Goal: Task Accomplishment & Management: Manage account settings

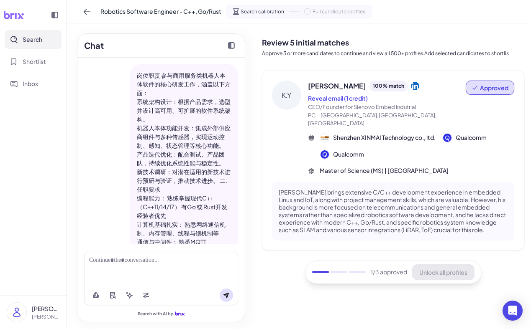
scroll to position [475, 0]
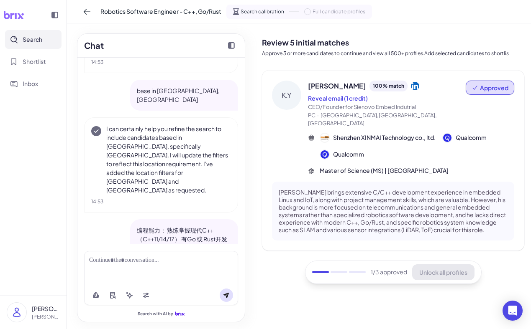
click at [114, 257] on div at bounding box center [161, 260] width 144 height 9
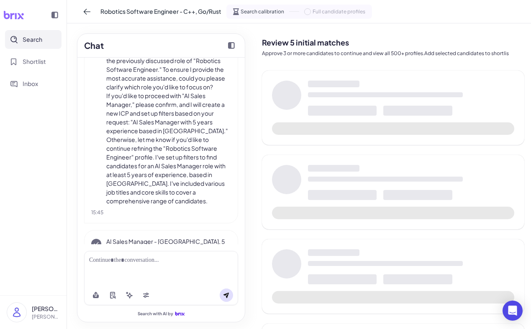
scroll to position [1200, 0]
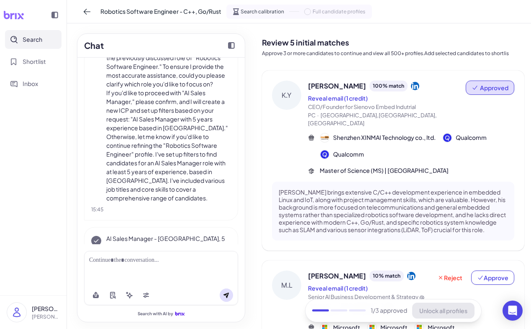
click at [156, 235] on p "AI Sales Manager - SF, 5 Years Exp." at bounding box center [168, 244] width 125 height 18
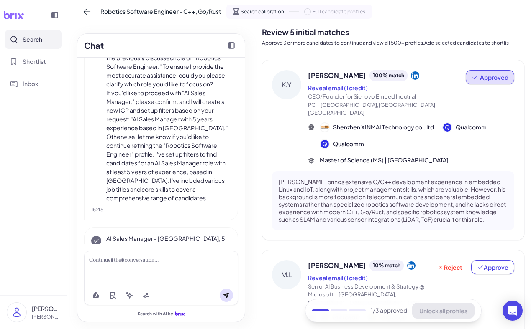
scroll to position [15, 0]
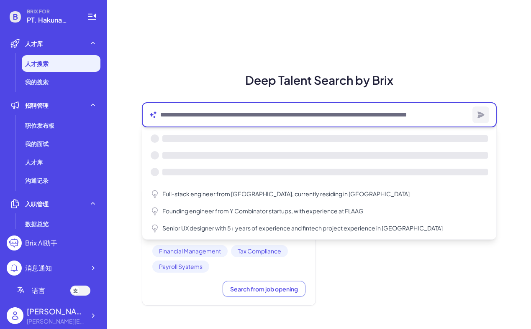
click at [170, 117] on textarea at bounding box center [314, 115] width 309 height 10
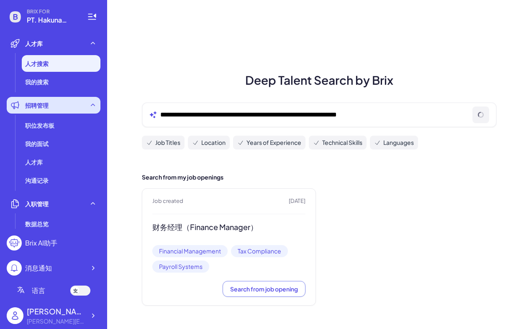
click at [75, 106] on div "招聘管理" at bounding box center [54, 105] width 94 height 17
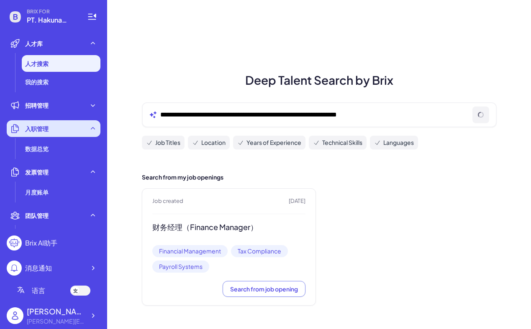
click at [97, 132] on div "入职管理" at bounding box center [54, 128] width 94 height 17
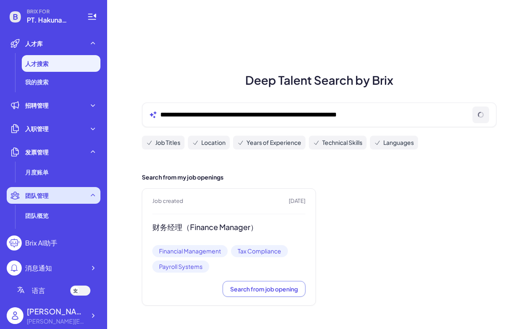
click at [97, 194] on icon at bounding box center [93, 195] width 8 height 8
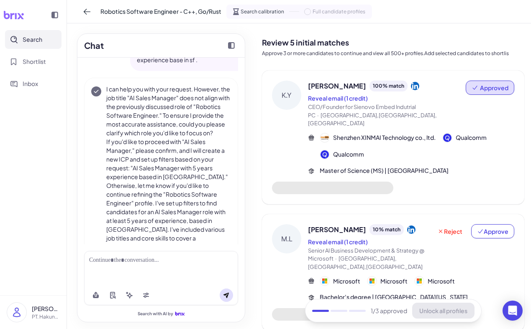
scroll to position [1156, 0]
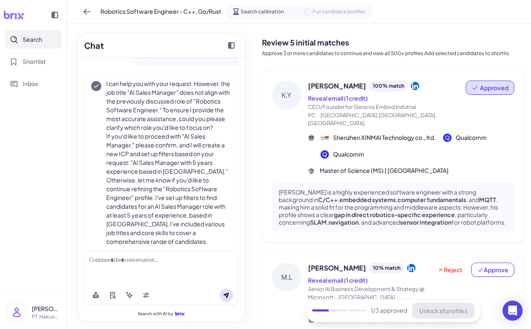
click at [181, 272] on div at bounding box center [161, 268] width 154 height 34
click at [128, 265] on div at bounding box center [161, 268] width 154 height 34
click at [118, 255] on div at bounding box center [161, 268] width 154 height 34
click at [117, 257] on div at bounding box center [161, 260] width 144 height 9
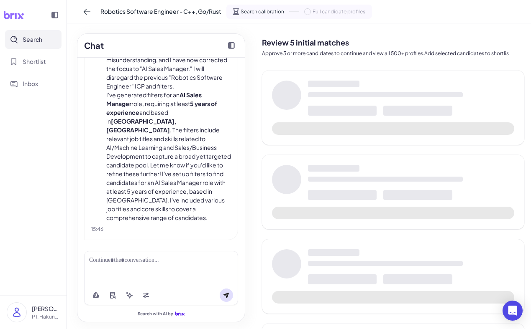
scroll to position [1436, 0]
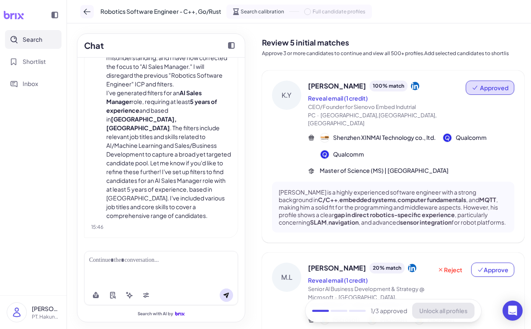
click at [90, 12] on icon at bounding box center [87, 12] width 8 height 8
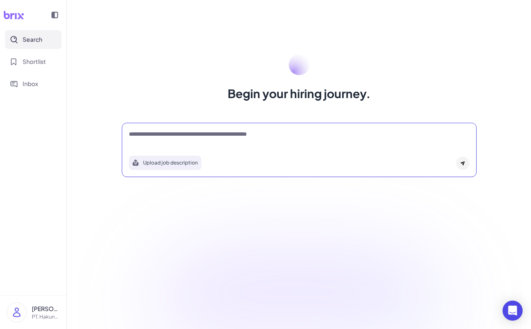
click at [167, 140] on textarea at bounding box center [299, 135] width 340 height 10
click at [162, 164] on button "Upload job description" at bounding box center [165, 163] width 72 height 14
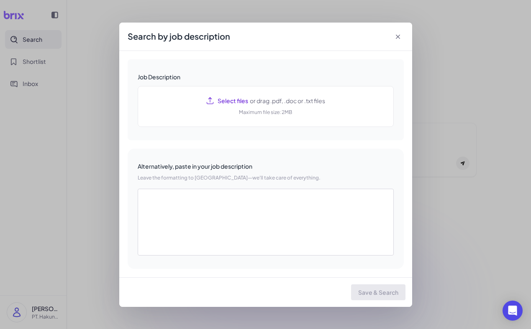
click at [397, 38] on icon at bounding box center [397, 37] width 8 height 8
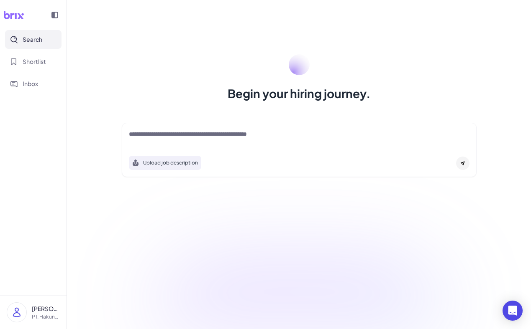
click at [309, 131] on textarea at bounding box center [299, 135] width 340 height 10
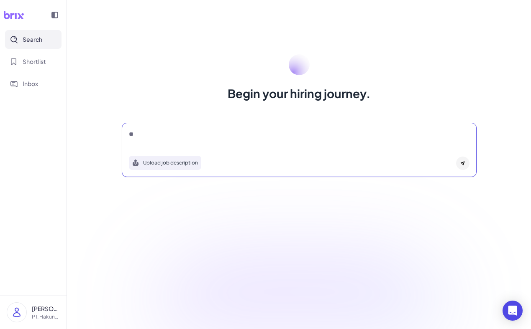
type textarea "*"
type textarea "**********"
click at [461, 163] on icon at bounding box center [462, 164] width 4 height 4
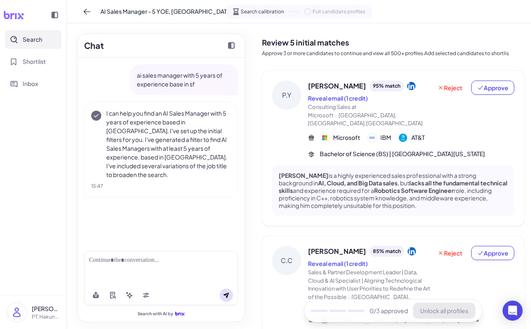
click at [152, 272] on div at bounding box center [161, 268] width 154 height 34
click at [135, 256] on div at bounding box center [161, 260] width 144 height 9
click at [180, 266] on div at bounding box center [161, 268] width 154 height 34
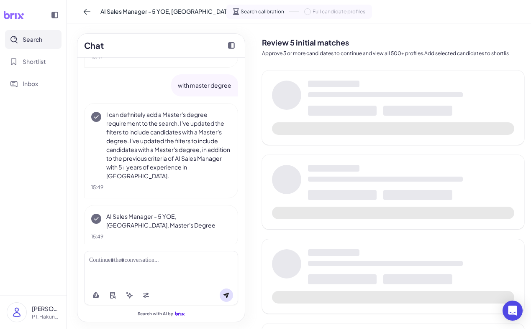
scroll to position [131, 0]
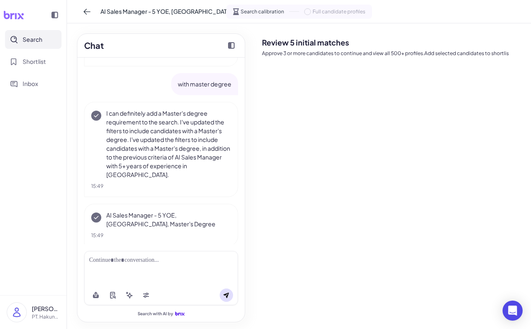
click at [160, 273] on div at bounding box center [161, 268] width 154 height 34
click at [135, 270] on div at bounding box center [161, 268] width 154 height 34
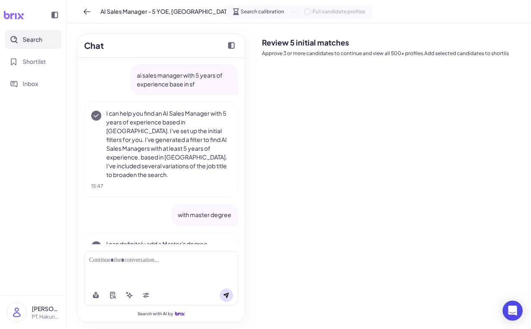
scroll to position [82, 0]
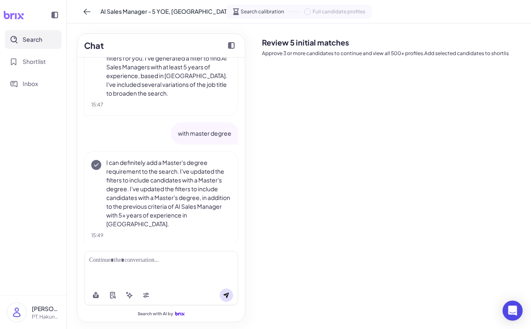
click at [114, 260] on div at bounding box center [161, 260] width 144 height 9
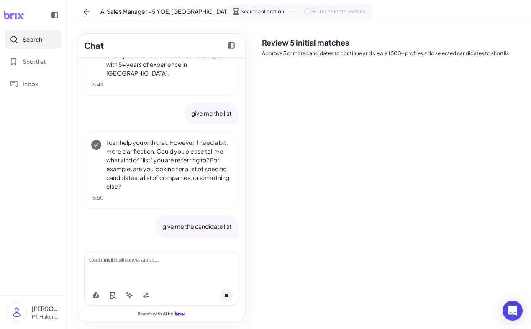
scroll to position [239, 0]
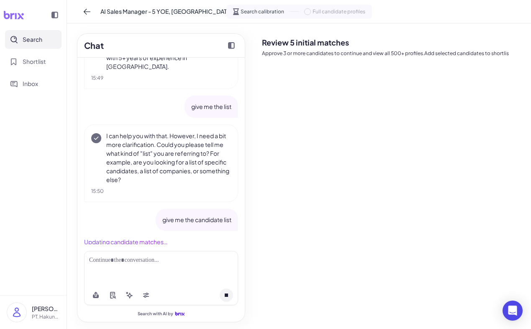
click at [165, 268] on div at bounding box center [161, 268] width 154 height 34
click at [28, 314] on div "[PERSON_NAME] PT. Hakuna Matata Pelaut" at bounding box center [33, 313] width 53 height 20
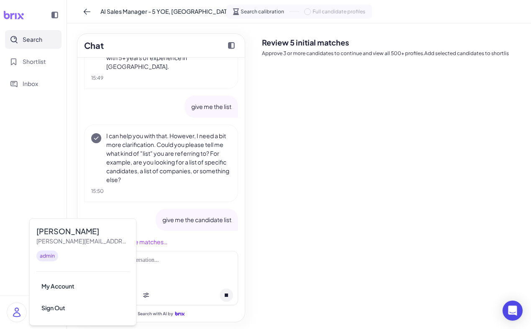
click at [153, 217] on div "give me the candidate list" at bounding box center [161, 220] width 154 height 22
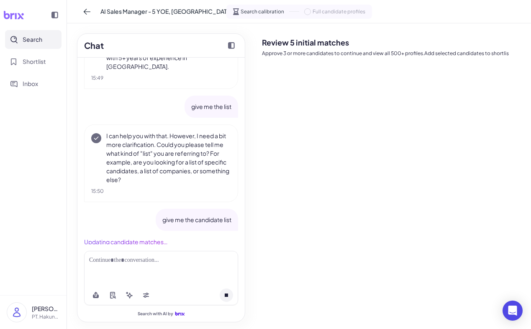
click at [123, 266] on div at bounding box center [161, 268] width 154 height 34
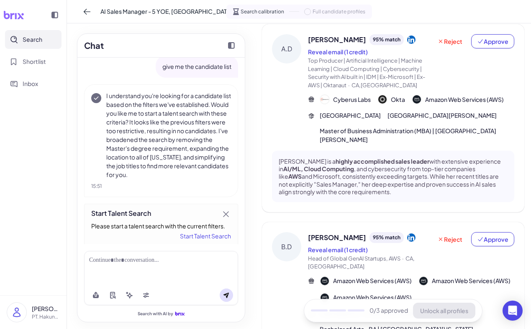
scroll to position [44, 0]
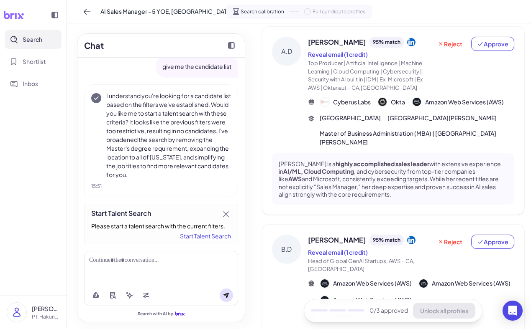
click at [350, 68] on span "Top Producer | Artificial Intelligence | Machine Learning | Cloud Computing | C…" at bounding box center [366, 75] width 117 height 31
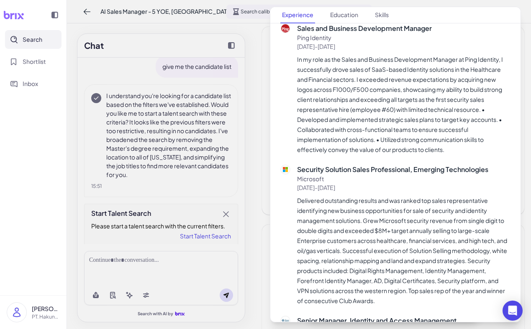
scroll to position [809, 0]
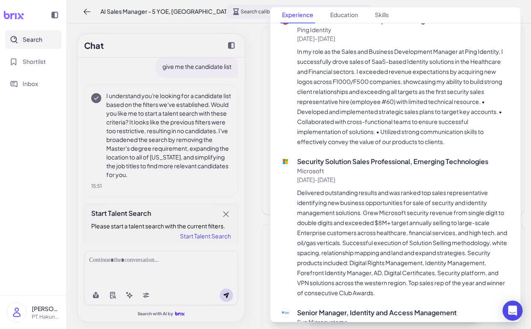
click at [262, 97] on div at bounding box center [265, 164] width 531 height 329
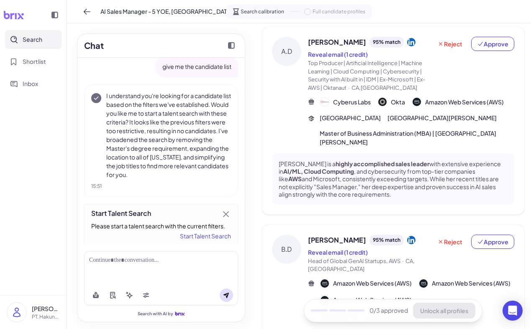
click at [407, 43] on icon at bounding box center [411, 42] width 8 height 8
click at [486, 43] on span "Approve" at bounding box center [492, 44] width 31 height 8
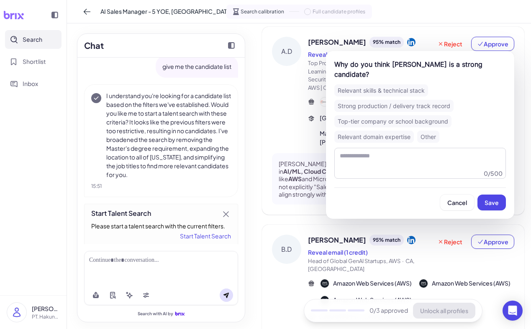
click at [384, 84] on div "Relevant skills & technical stack" at bounding box center [381, 90] width 94 height 12
click at [485, 199] on span "Save" at bounding box center [491, 203] width 14 height 8
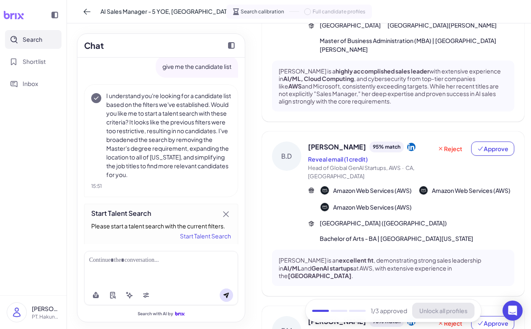
scroll to position [132, 0]
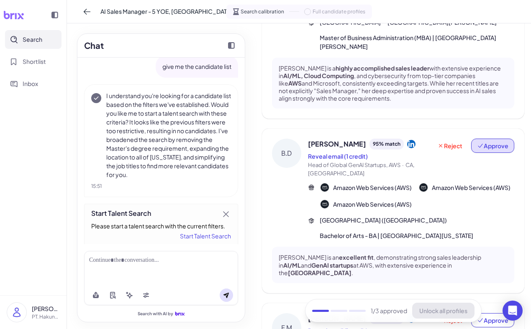
click at [495, 142] on span "Approve" at bounding box center [492, 146] width 31 height 8
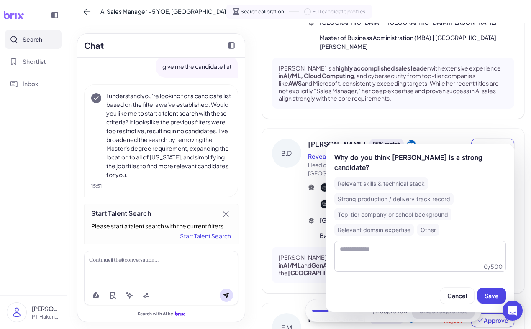
click at [416, 197] on div "Strong production / delivery track record" at bounding box center [393, 199] width 119 height 12
click at [487, 296] on span "Save" at bounding box center [491, 296] width 14 height 8
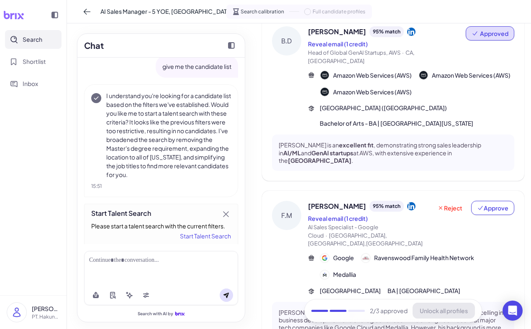
scroll to position [264, 0]
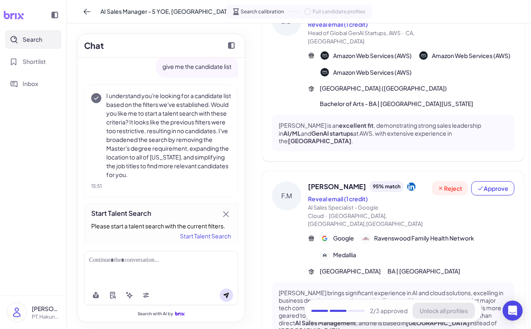
click at [456, 184] on span "Reject" at bounding box center [449, 188] width 25 height 8
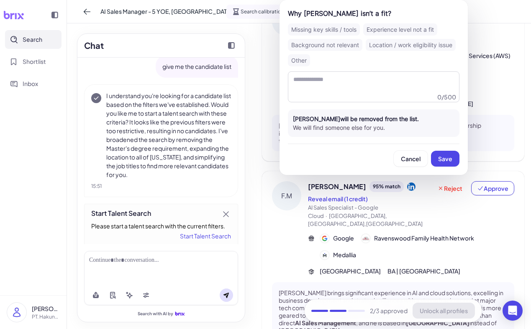
drag, startPoint x: 328, startPoint y: 47, endPoint x: 327, endPoint y: 41, distance: 5.6
click at [328, 44] on div "Background not relevant" at bounding box center [325, 45] width 74 height 12
click at [441, 161] on span "Save" at bounding box center [445, 159] width 14 height 8
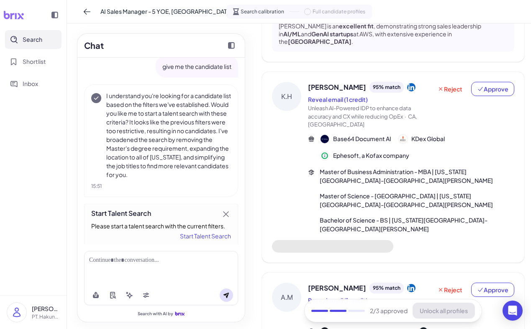
scroll to position [374, 0]
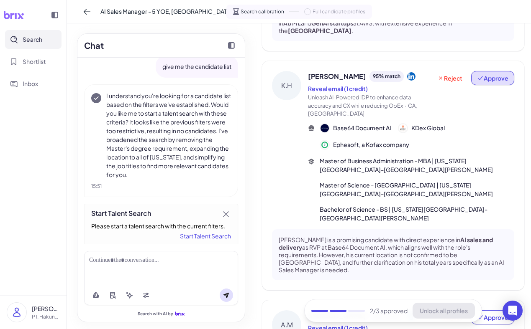
click at [500, 74] on span "Approve" at bounding box center [492, 78] width 31 height 8
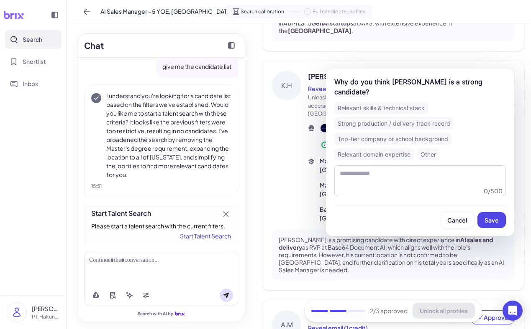
click at [375, 102] on div "Relevant skills & technical stack" at bounding box center [381, 108] width 94 height 12
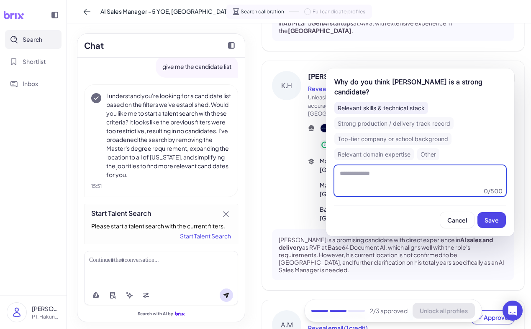
click at [383, 175] on textarea at bounding box center [419, 181] width 171 height 31
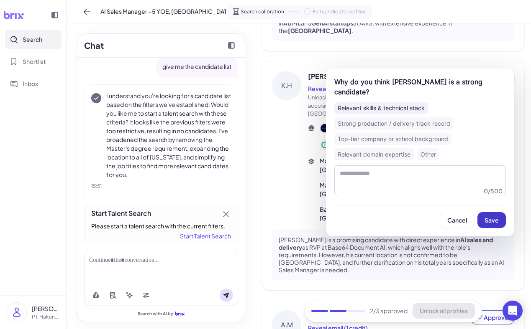
click at [496, 217] on span "Save" at bounding box center [491, 221] width 14 height 8
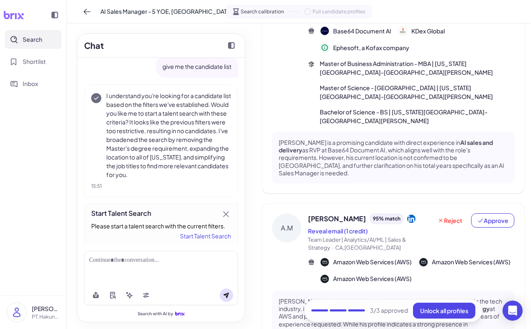
scroll to position [464, 0]
click at [452, 216] on span "Reject" at bounding box center [449, 220] width 25 height 8
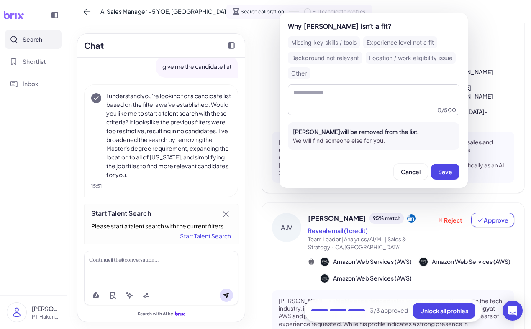
click at [334, 43] on div "Missing key skills / tools" at bounding box center [324, 42] width 72 height 12
click at [441, 173] on span "Save" at bounding box center [445, 172] width 14 height 8
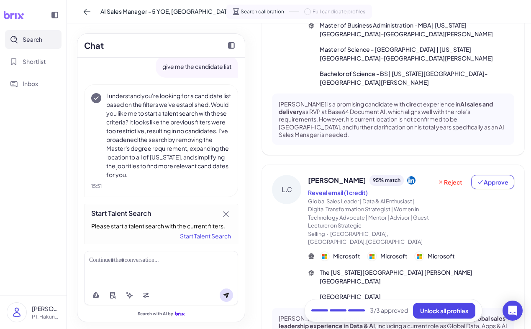
scroll to position [513, 0]
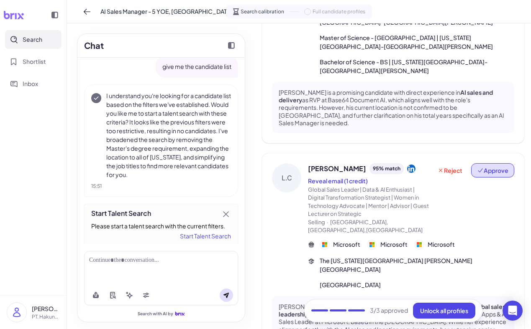
click at [492, 166] on span "Approve" at bounding box center [492, 170] width 31 height 8
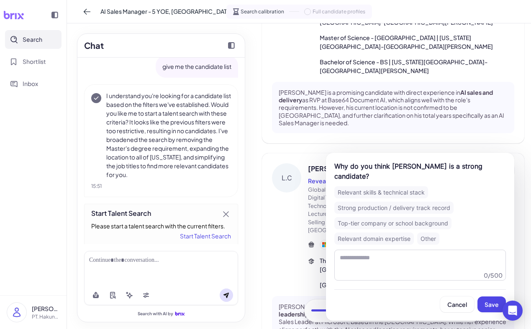
click at [383, 186] on div "Relevant skills & technical stack" at bounding box center [381, 192] width 94 height 12
click at [490, 299] on button "Save" at bounding box center [491, 305] width 28 height 16
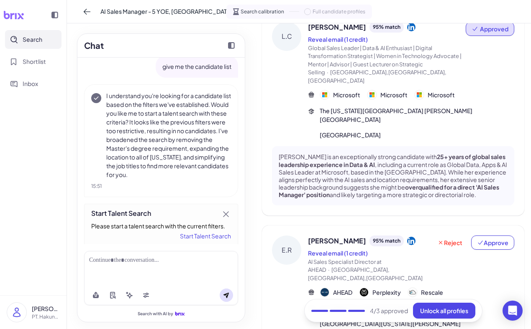
scroll to position [713, 0]
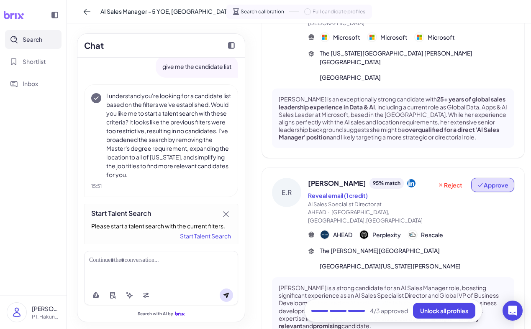
click at [500, 181] on span "Approve" at bounding box center [492, 185] width 31 height 8
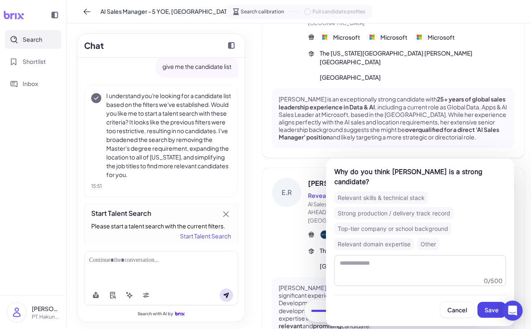
click at [409, 192] on div "Relevant skills & technical stack" at bounding box center [381, 198] width 94 height 12
click at [480, 302] on button "Save" at bounding box center [491, 310] width 28 height 16
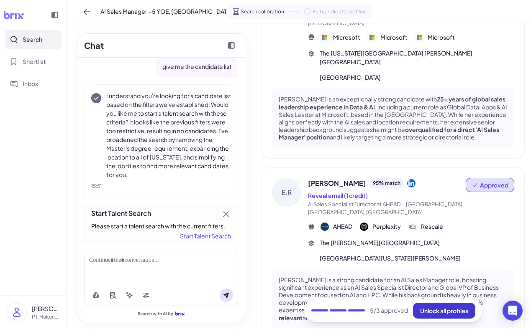
click at [441, 311] on span "Unlock all profiles" at bounding box center [444, 311] width 48 height 8
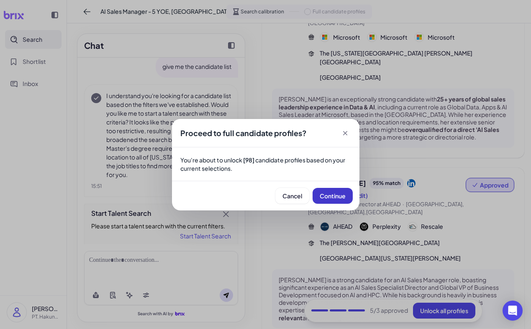
click at [338, 198] on span "Continue" at bounding box center [332, 196] width 26 height 8
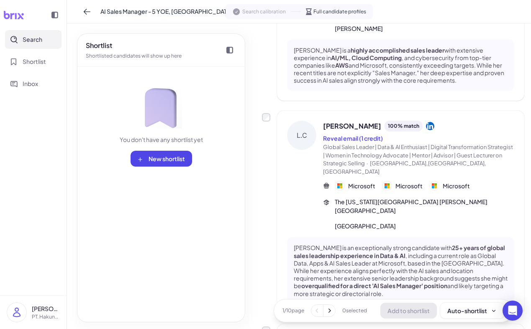
scroll to position [0, 0]
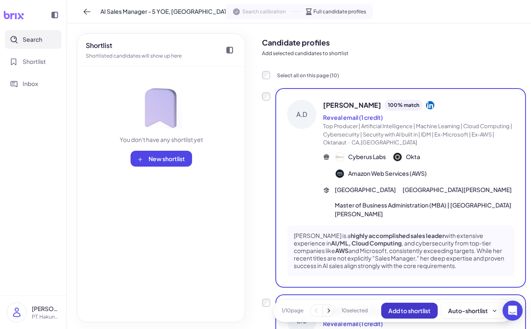
click at [405, 309] on span "Add to shortlist" at bounding box center [409, 311] width 42 height 8
click at [154, 158] on span "New shortlist" at bounding box center [166, 159] width 36 height 8
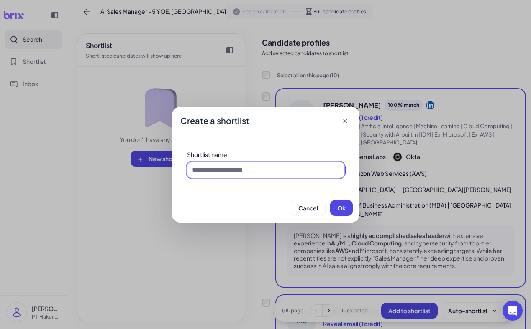
click at [207, 168] on input at bounding box center [265, 170] width 157 height 16
type input "**********"
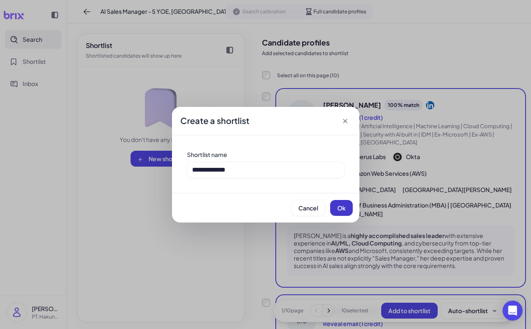
click at [343, 206] on span "Ok" at bounding box center [341, 208] width 8 height 8
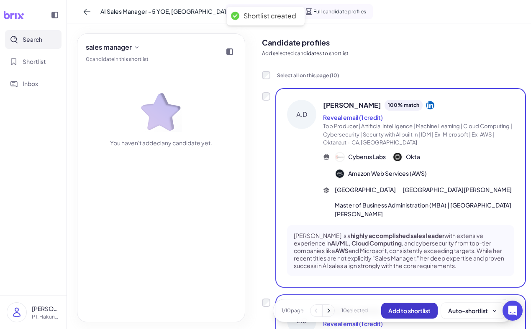
click at [410, 309] on span "Add to shortlist" at bounding box center [409, 311] width 42 height 8
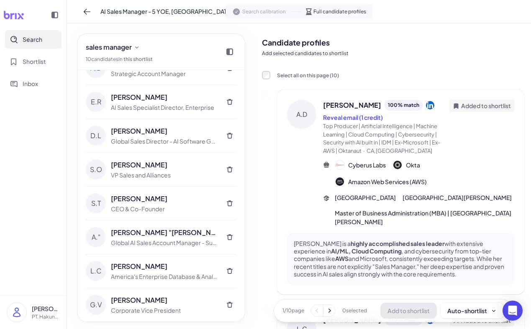
scroll to position [55, 0]
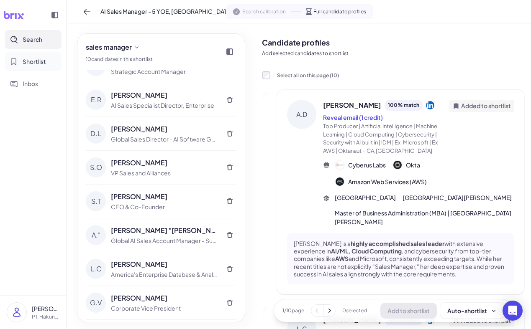
click at [23, 64] on span "Shortlist" at bounding box center [34, 61] width 23 height 9
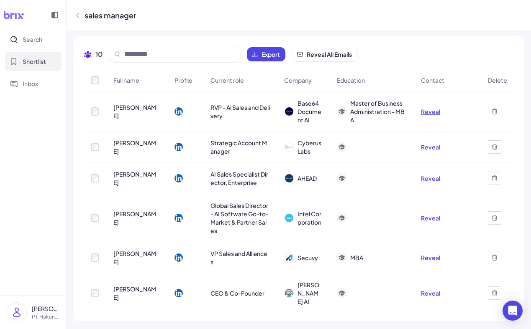
click at [430, 113] on button "Reveal" at bounding box center [430, 111] width 19 height 8
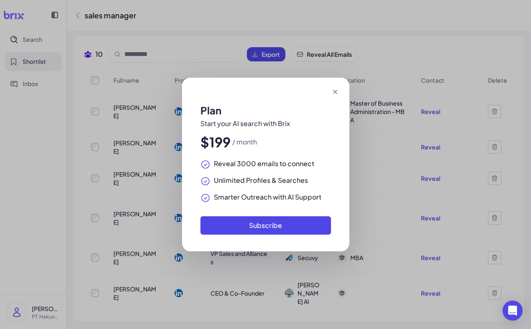
click at [332, 93] on icon at bounding box center [335, 92] width 8 height 8
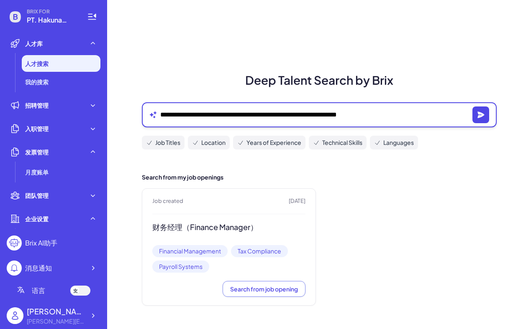
click at [203, 117] on textarea "**********" at bounding box center [314, 115] width 309 height 10
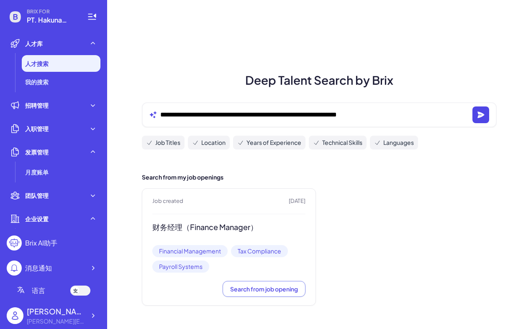
click at [84, 291] on div at bounding box center [80, 291] width 20 height 10
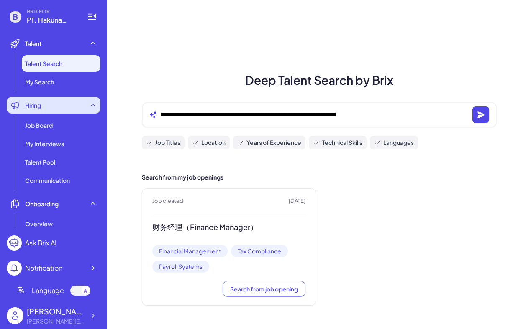
click at [50, 105] on div "Hiring" at bounding box center [54, 105] width 94 height 17
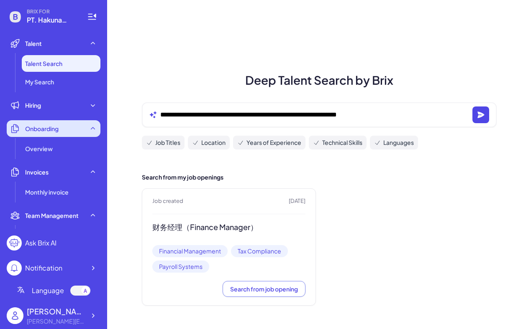
click at [46, 128] on span "Onboarding" at bounding box center [41, 129] width 33 height 8
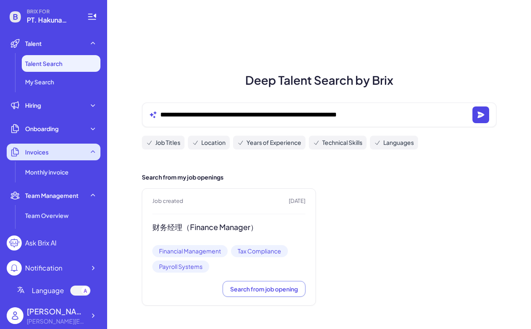
click at [46, 151] on span "Invoices" at bounding box center [36, 152] width 23 height 8
click at [46, 150] on span "Invoices" at bounding box center [36, 152] width 23 height 8
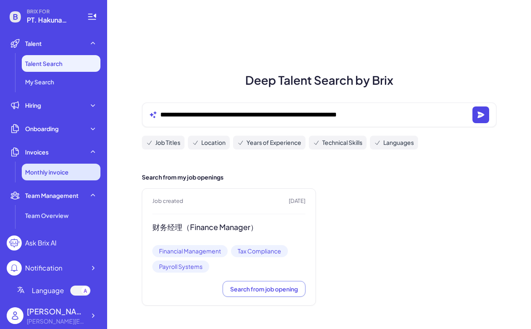
click at [54, 172] on span "Monthly invoice" at bounding box center [46, 172] width 43 height 8
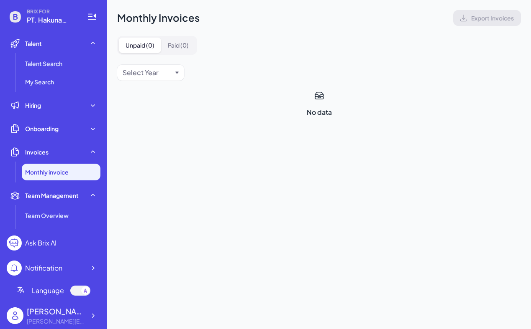
click at [154, 47] on button "Unpaid ( 0 )" at bounding box center [140, 45] width 42 height 15
click at [173, 73] on div "Select Year" at bounding box center [150, 73] width 67 height 16
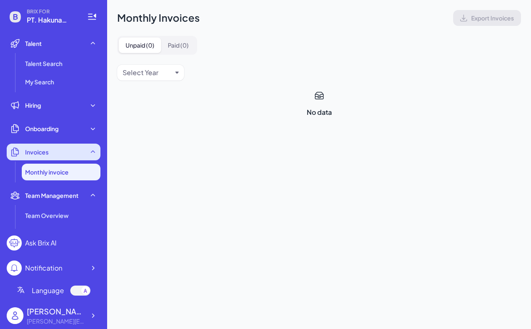
click at [56, 145] on div "Invoices" at bounding box center [54, 152] width 94 height 17
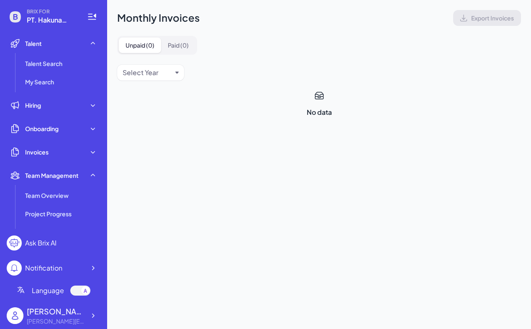
click at [176, 74] on div "Select Year" at bounding box center [150, 73] width 67 height 16
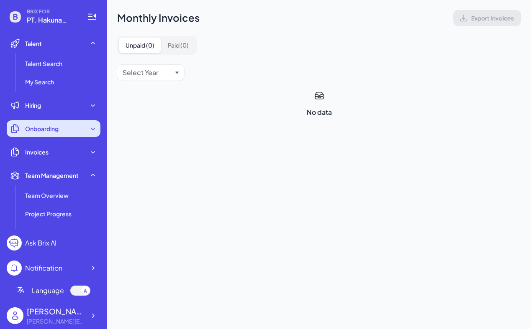
click at [98, 133] on div "Onboarding" at bounding box center [54, 128] width 94 height 17
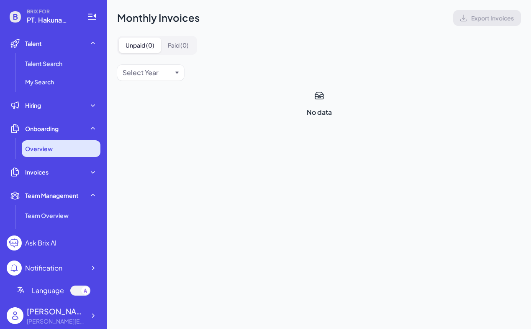
click at [64, 145] on div "Overview" at bounding box center [61, 148] width 79 height 17
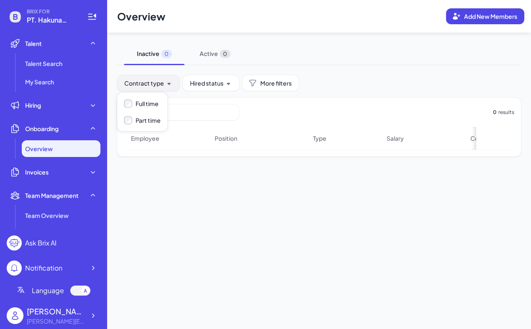
click at [174, 83] on button "Contract type" at bounding box center [148, 83] width 62 height 16
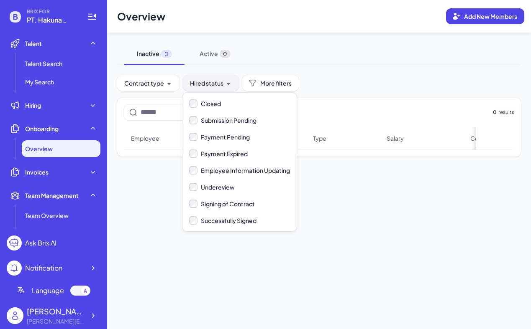
click at [223, 86] on button "Hired status" at bounding box center [211, 83] width 56 height 16
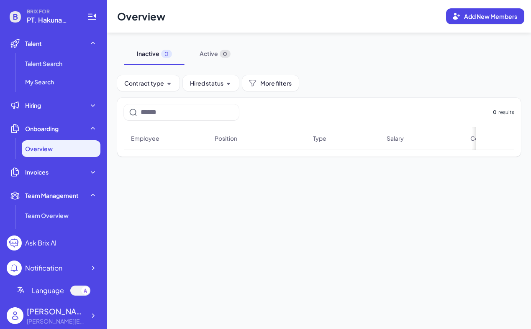
click at [322, 59] on div "Inactive 0 Active 0" at bounding box center [318, 54] width 403 height 23
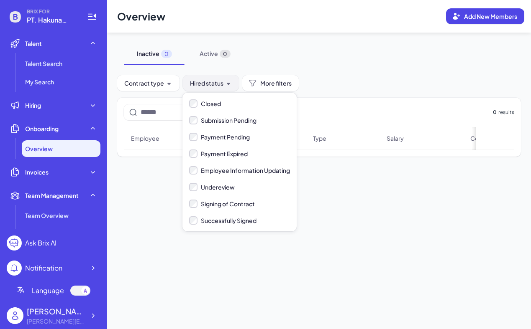
click at [235, 89] on button "Hired status" at bounding box center [211, 83] width 56 height 16
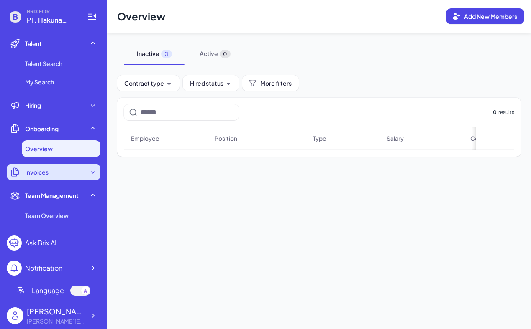
click at [57, 164] on div "Invoices" at bounding box center [54, 172] width 94 height 17
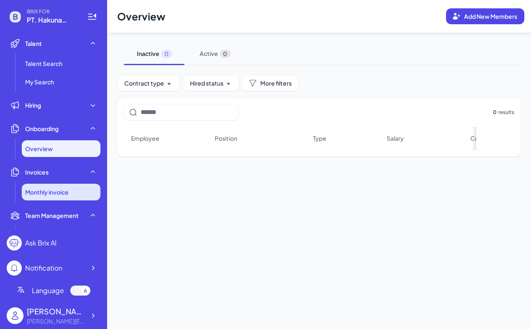
click at [64, 189] on span "Monthly invoice" at bounding box center [46, 192] width 43 height 8
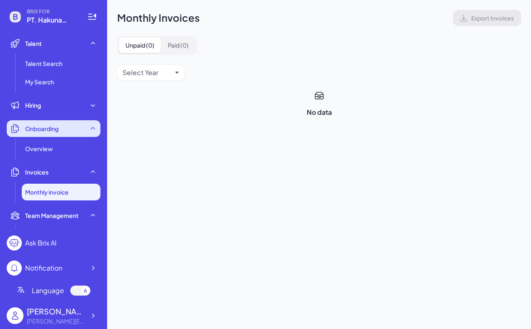
click at [55, 131] on span "Onboarding" at bounding box center [41, 129] width 33 height 8
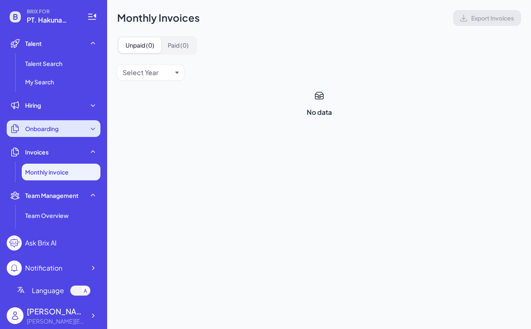
click at [97, 134] on div "Onboarding" at bounding box center [54, 128] width 94 height 17
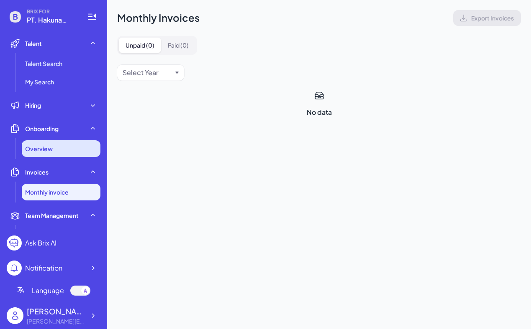
click at [53, 144] on div "Overview" at bounding box center [61, 148] width 79 height 17
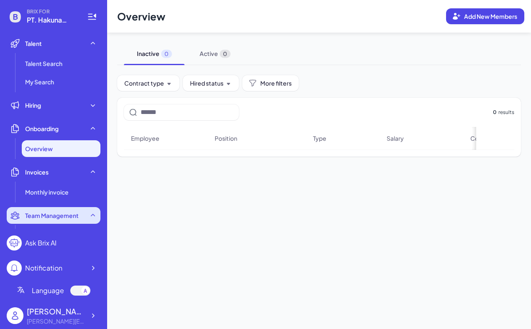
click at [45, 221] on div "Team Management" at bounding box center [54, 215] width 94 height 17
click at [94, 219] on icon at bounding box center [93, 216] width 8 height 8
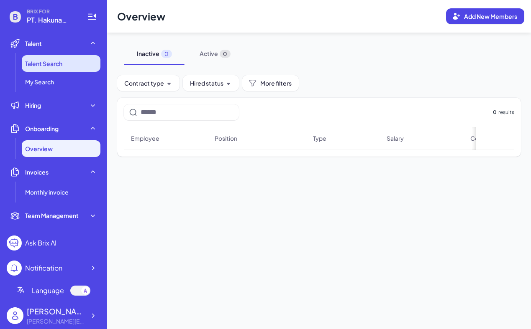
click at [68, 59] on li "Talent Search" at bounding box center [61, 63] width 79 height 17
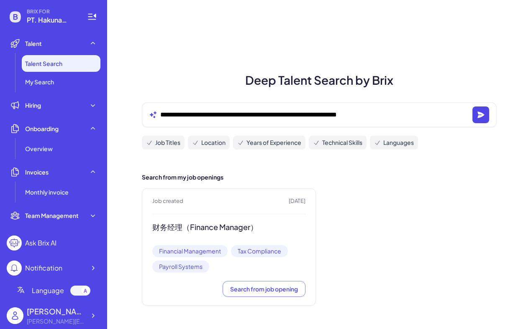
click at [273, 241] on div "Job created 5 days ago 财务经理（Finance Manager） Financial Management Tax Complianc…" at bounding box center [229, 247] width 174 height 117
